Goal: Task Accomplishment & Management: Use online tool/utility

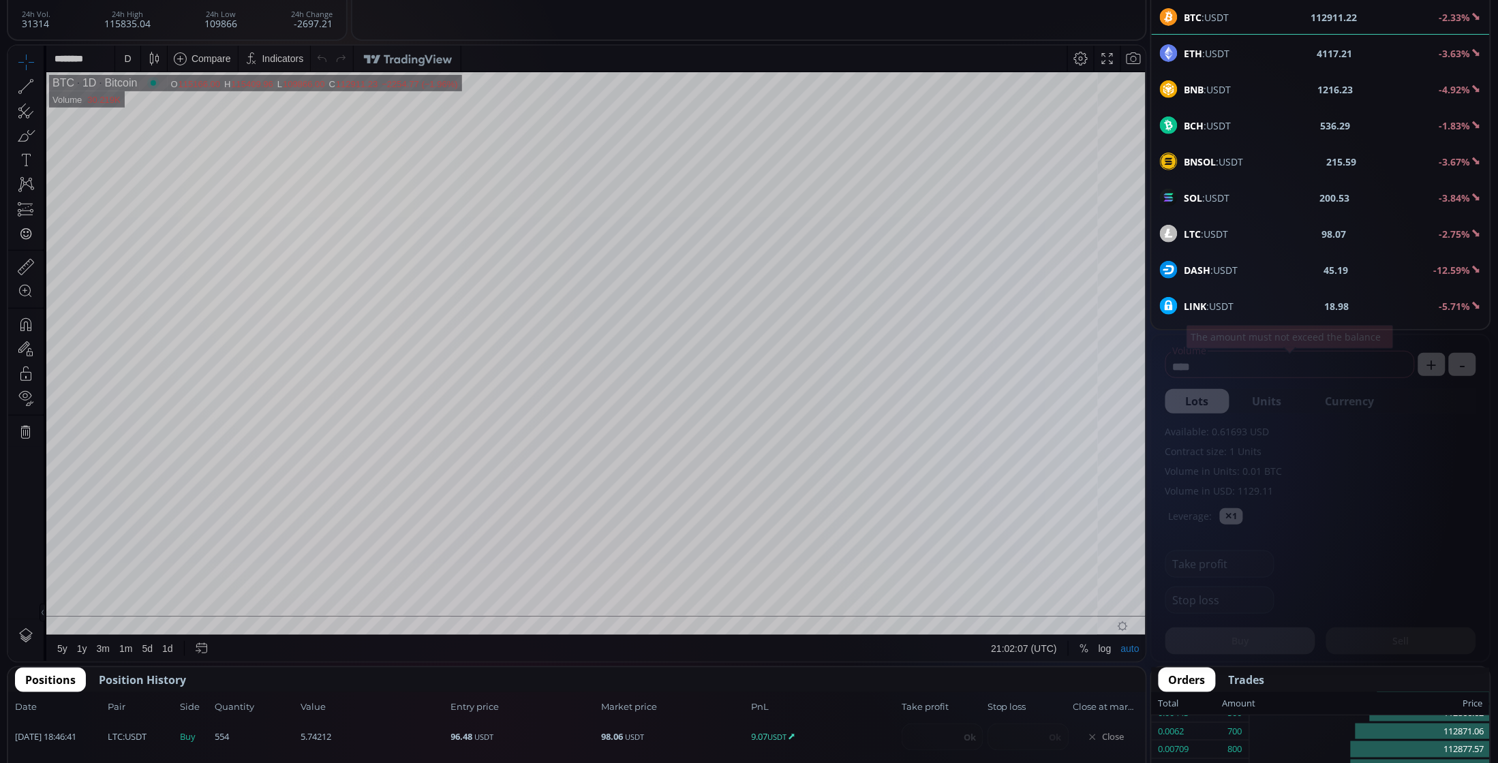
scroll to position [341, 0]
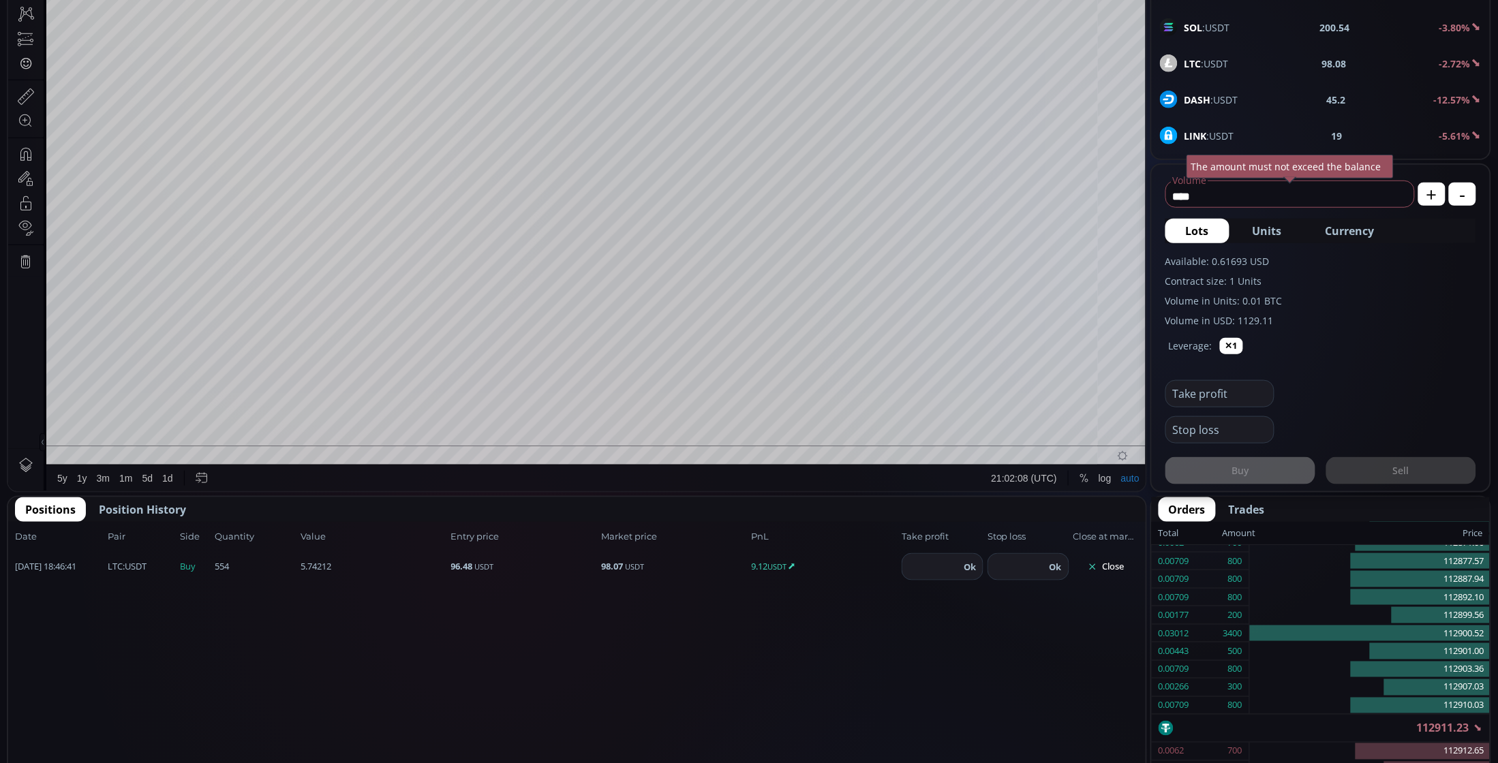
click at [1105, 566] on button "Close" at bounding box center [1105, 567] width 65 height 22
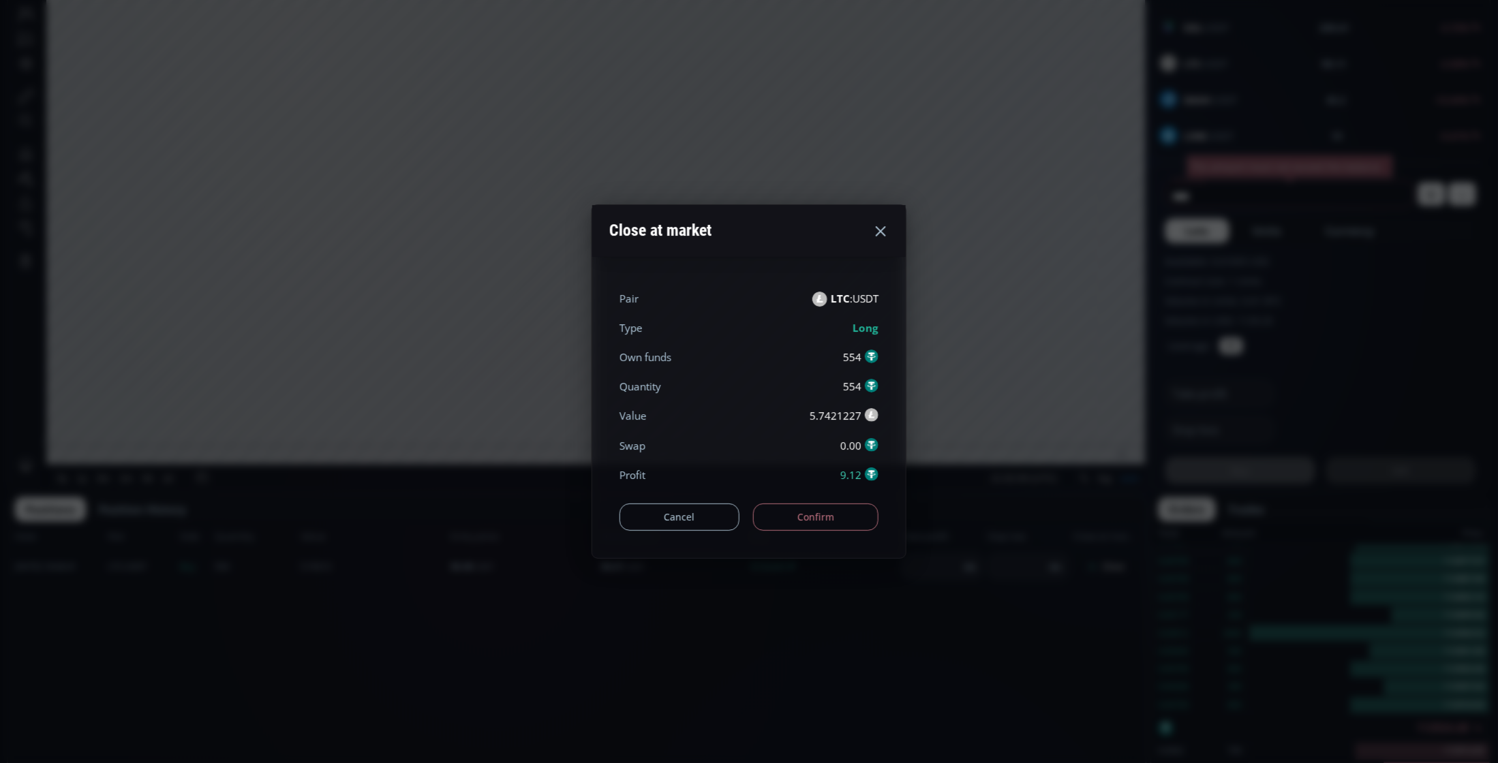
click at [838, 525] on button "Confirm" at bounding box center [816, 517] width 126 height 27
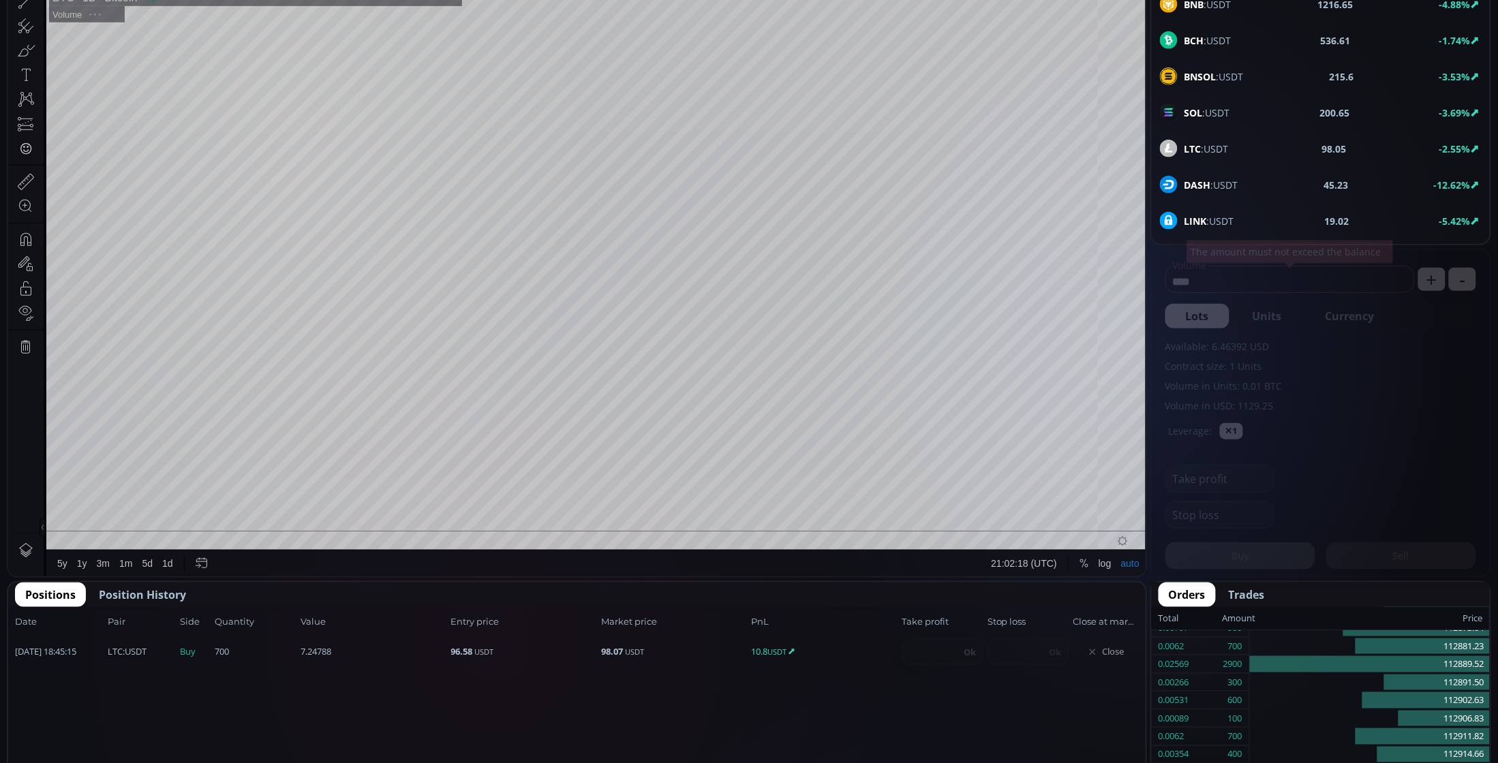
scroll to position [341, 0]
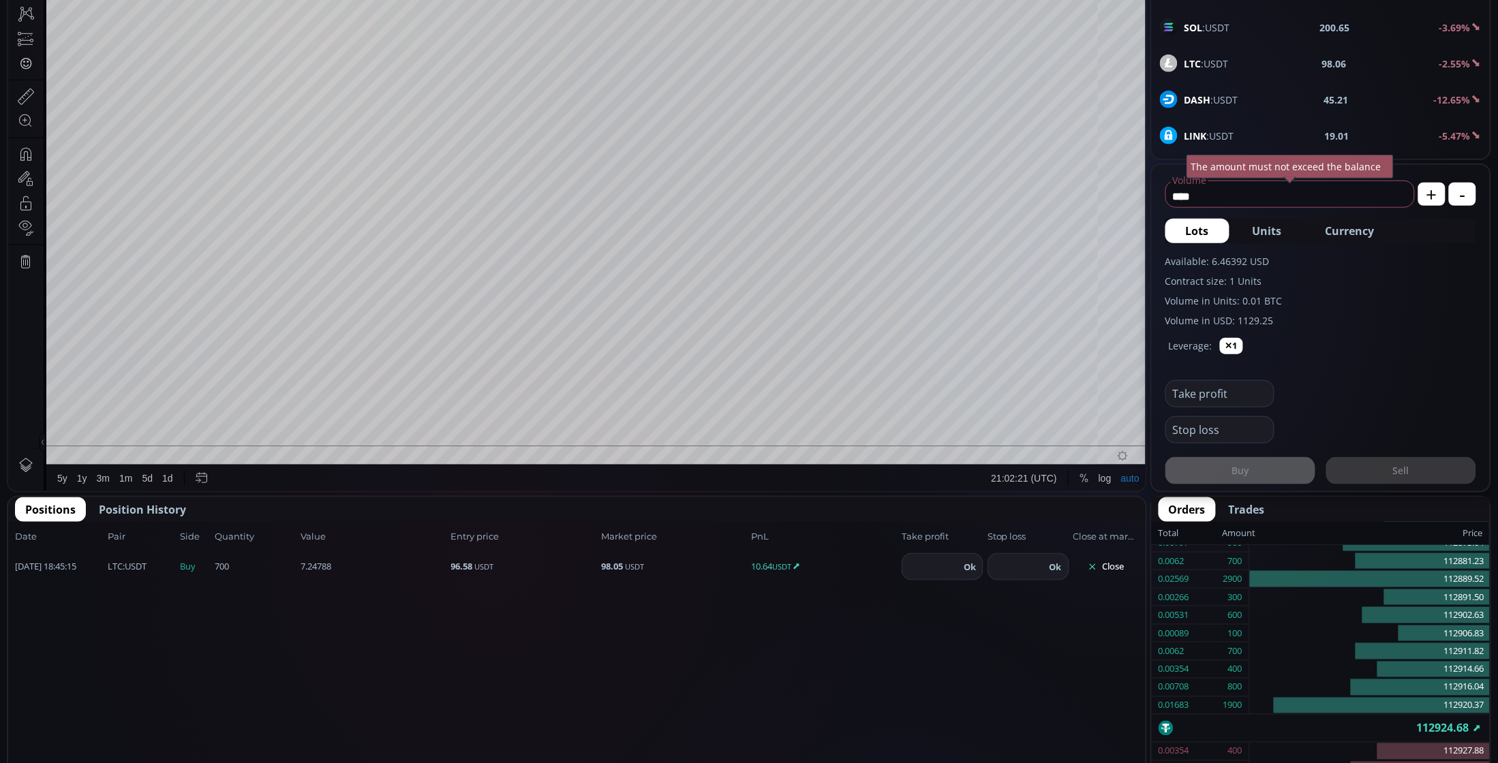
click at [1103, 567] on button "Close" at bounding box center [1105, 567] width 65 height 22
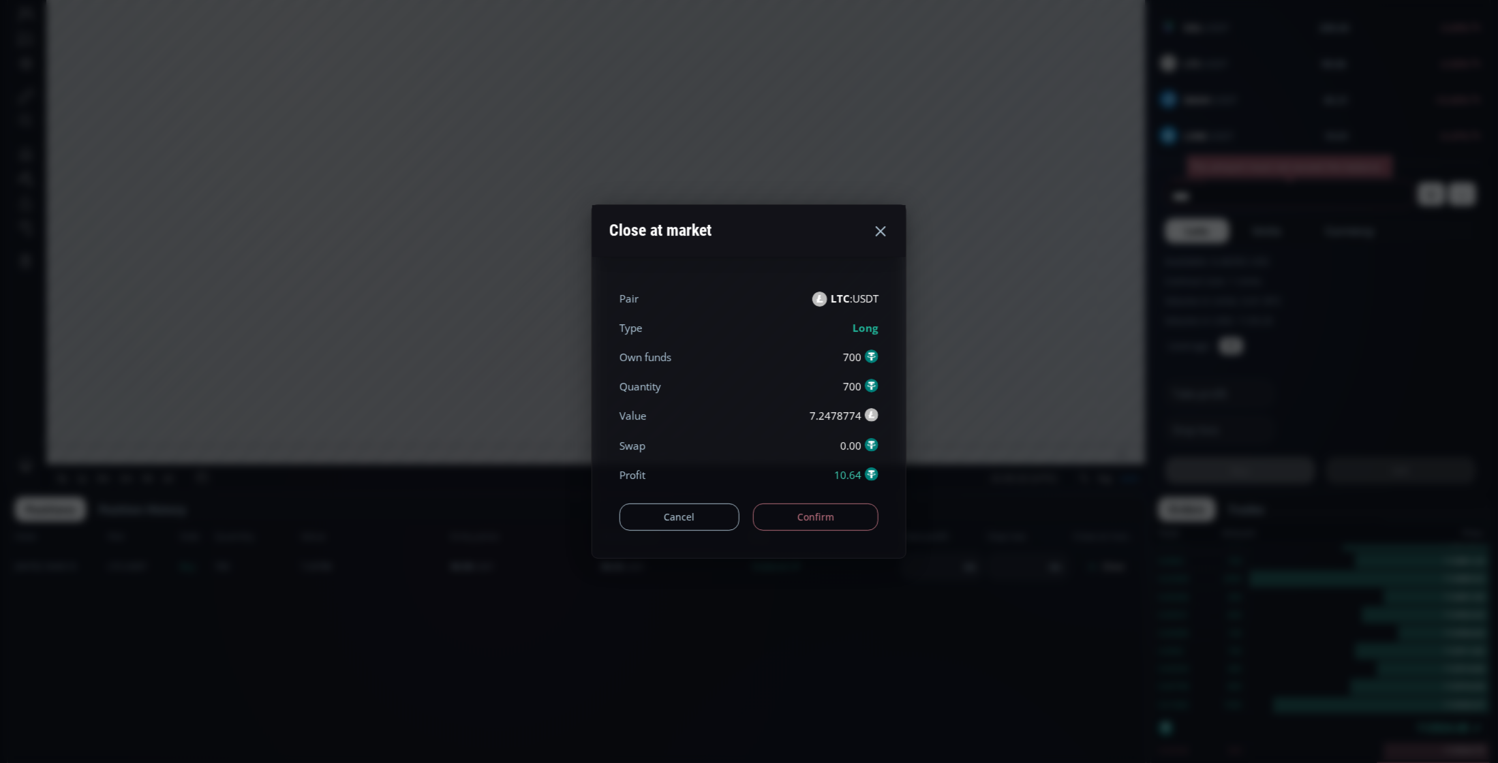
click at [818, 515] on button "Confirm" at bounding box center [816, 517] width 126 height 27
